Goal: Use online tool/utility: Use online tool/utility

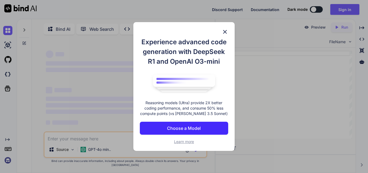
click at [224, 29] on img at bounding box center [225, 32] width 6 height 6
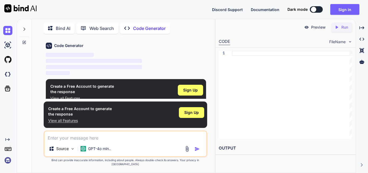
scroll to position [19, 0]
click at [241, 63] on div at bounding box center [292, 95] width 120 height 88
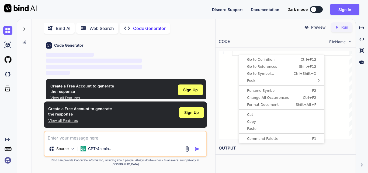
type textarea "x"
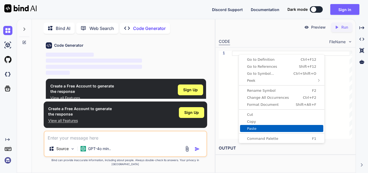
click at [246, 128] on span "Paste" at bounding box center [281, 129] width 83 height 4
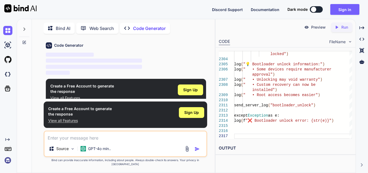
click at [343, 28] on p "Run" at bounding box center [345, 27] width 7 height 5
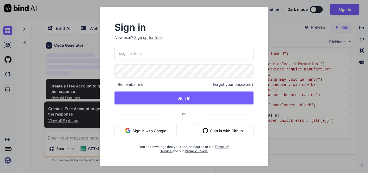
click at [153, 131] on button "Sign in with Google" at bounding box center [146, 130] width 62 height 13
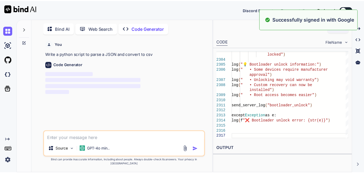
scroll to position [0, 0]
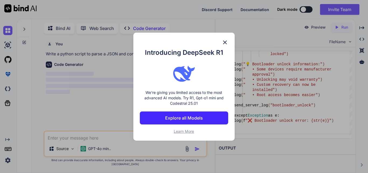
click at [226, 43] on img at bounding box center [225, 42] width 6 height 6
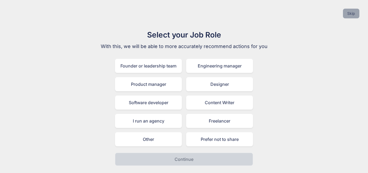
click at [347, 13] on button "Skip" at bounding box center [351, 14] width 16 height 10
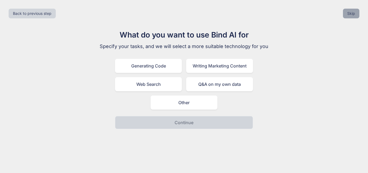
click at [350, 17] on button "Skip" at bounding box center [351, 14] width 16 height 10
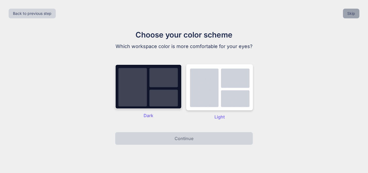
click at [350, 17] on button "Skip" at bounding box center [351, 14] width 16 height 10
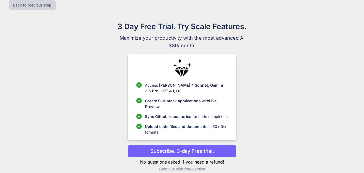
scroll to position [16, 0]
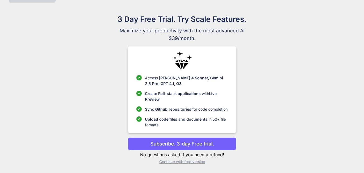
drag, startPoint x: 173, startPoint y: 143, endPoint x: 183, endPoint y: 119, distance: 26.1
click at [173, 143] on p "Subscribe. 3-day Free trial." at bounding box center [182, 143] width 64 height 7
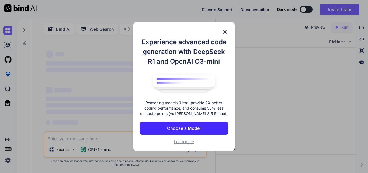
drag, startPoint x: 253, startPoint y: 80, endPoint x: 229, endPoint y: 40, distance: 47.1
click at [253, 80] on div "Experience advanced code generation with DeepSeek R1 and OpenAI O3-mini Reasoni…" at bounding box center [184, 86] width 368 height 173
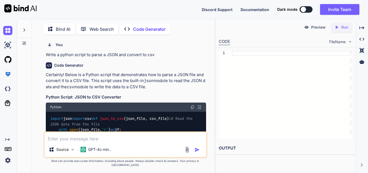
scroll to position [2, 0]
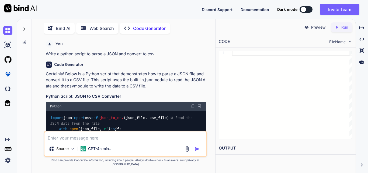
click at [343, 27] on p "Run" at bounding box center [345, 27] width 7 height 5
drag, startPoint x: 238, startPoint y: 44, endPoint x: 235, endPoint y: 66, distance: 22.9
click at [235, 66] on div at bounding box center [292, 95] width 120 height 88
click at [242, 52] on div at bounding box center [292, 95] width 120 height 88
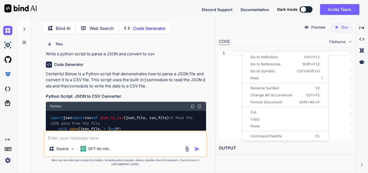
type textarea "x"
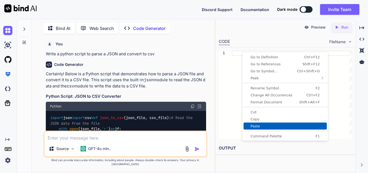
click at [252, 128] on span "Paste" at bounding box center [285, 126] width 83 height 4
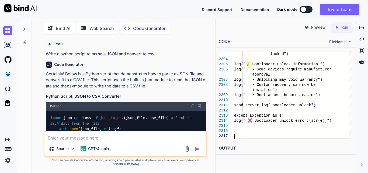
type textarea "log(f"❌ Bootloader unlock error: {str(e)}")"
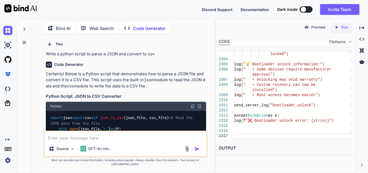
click at [344, 28] on p "Run" at bounding box center [345, 27] width 7 height 5
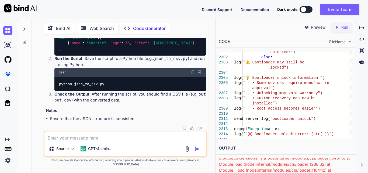
scroll to position [27, 0]
click at [340, 27] on icon "Created with Pixso." at bounding box center [338, 27] width 7 height 5
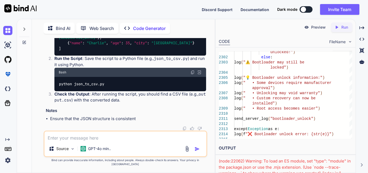
drag, startPoint x: 368, startPoint y: 100, endPoint x: 367, endPoint y: 133, distance: 32.4
click at [367, 133] on div "Bind AI Web Search Created with Pixso. Code Generator You Write a python script…" at bounding box center [193, 96] width 352 height 154
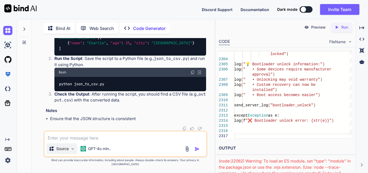
click at [73, 151] on img at bounding box center [72, 148] width 5 height 5
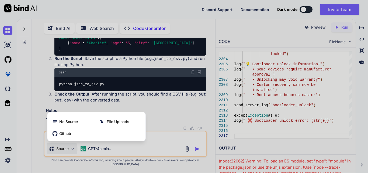
click at [71, 153] on div at bounding box center [184, 86] width 368 height 173
type textarea "x"
